Goal: Navigation & Orientation: Find specific page/section

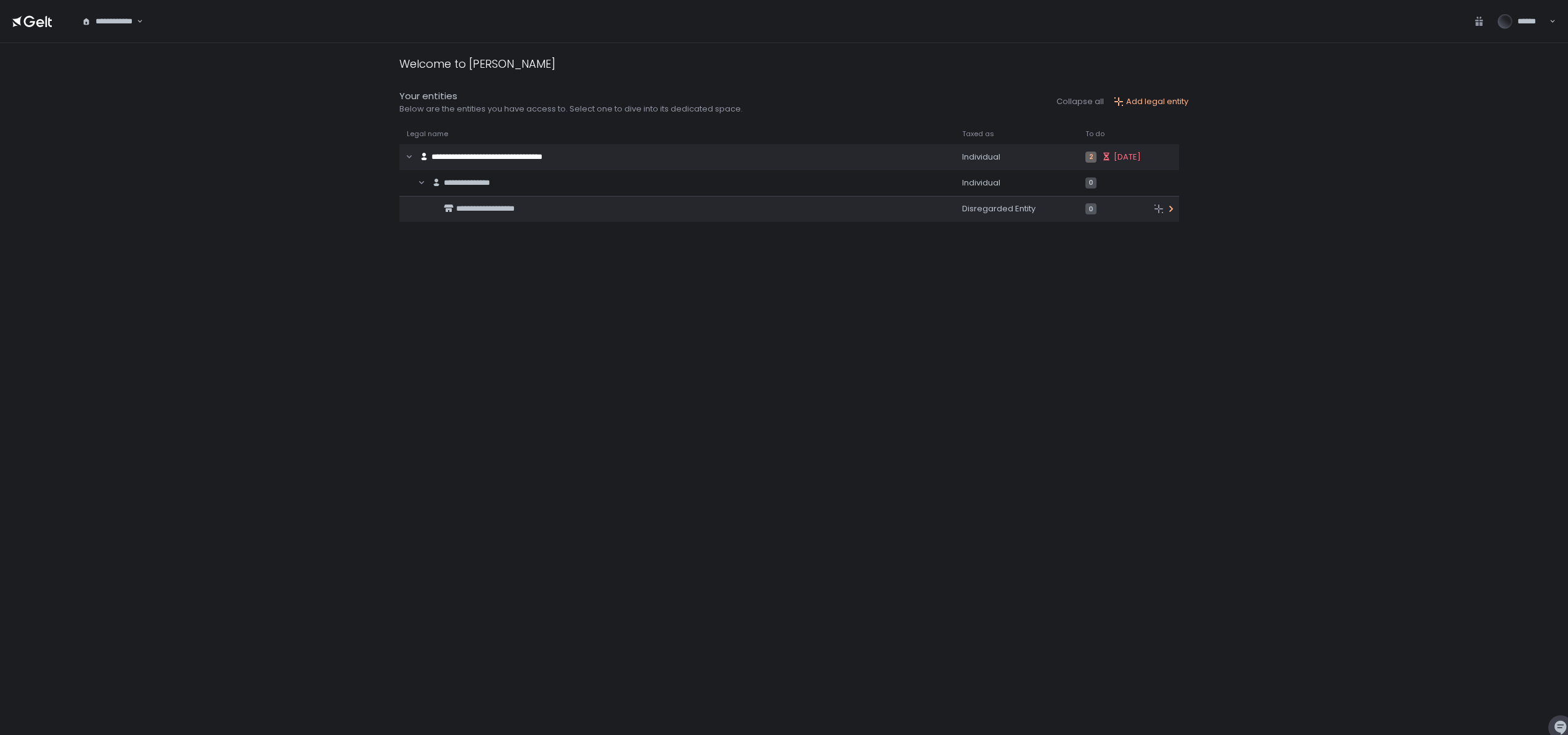
click at [500, 206] on span "**********" at bounding box center [485, 208] width 58 height 8
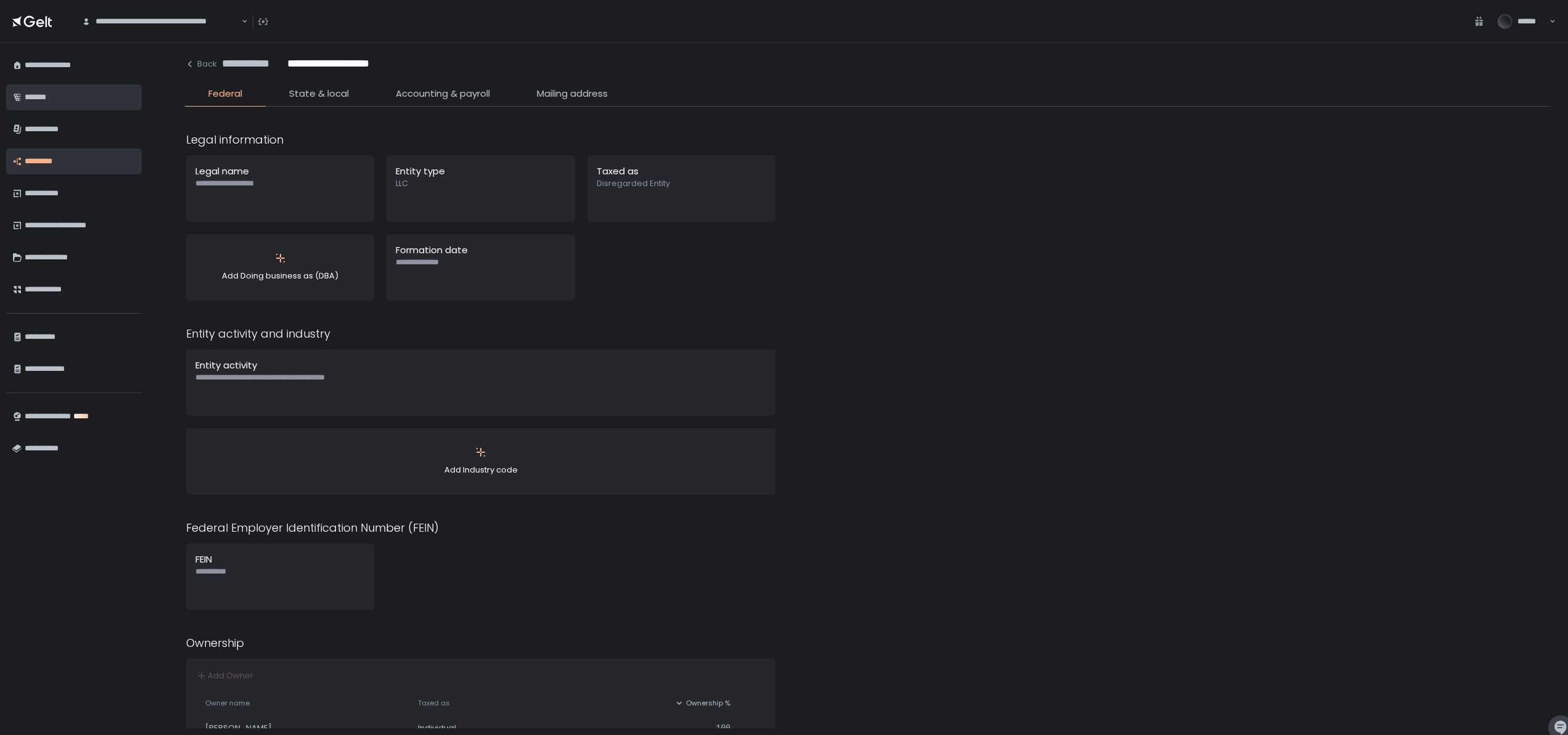
click at [43, 92] on div "*******" at bounding box center [81, 97] width 111 height 21
